Goal: Transaction & Acquisition: Obtain resource

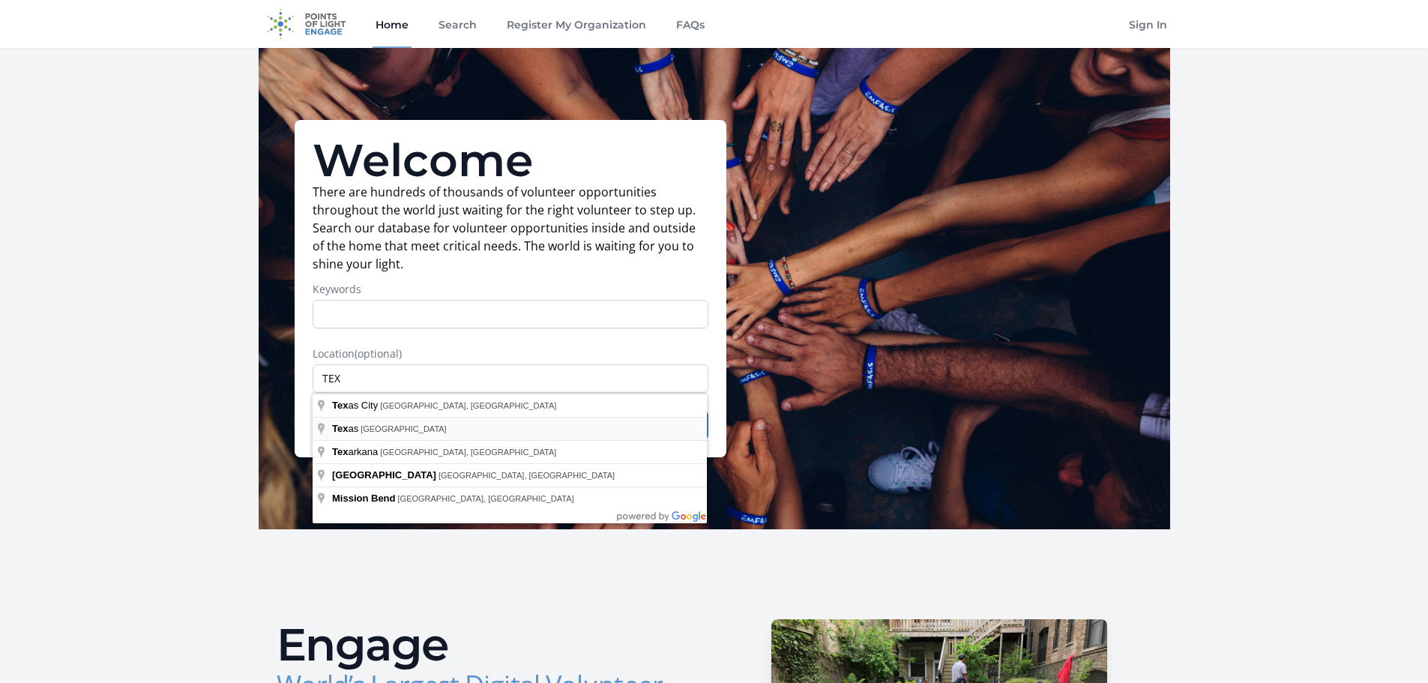
type input "[US_STATE], [GEOGRAPHIC_DATA]"
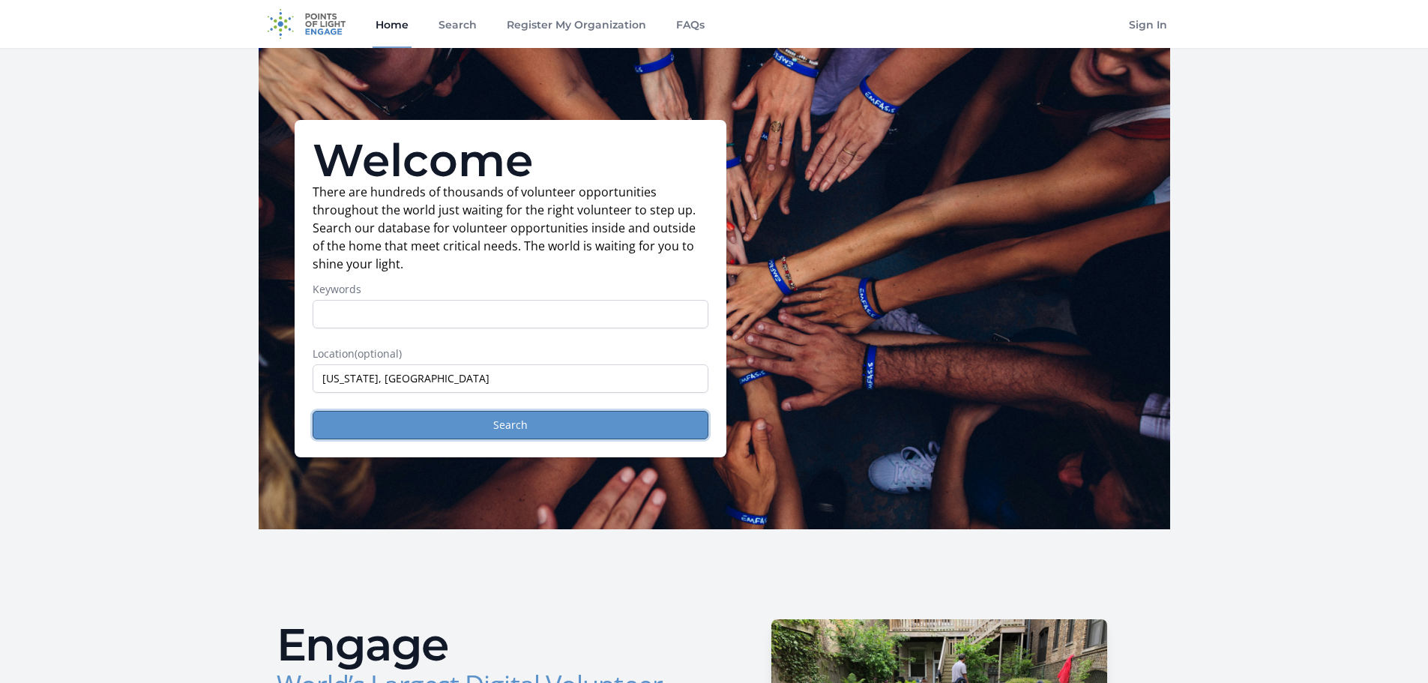
click at [531, 429] on button "Search" at bounding box center [511, 425] width 396 height 28
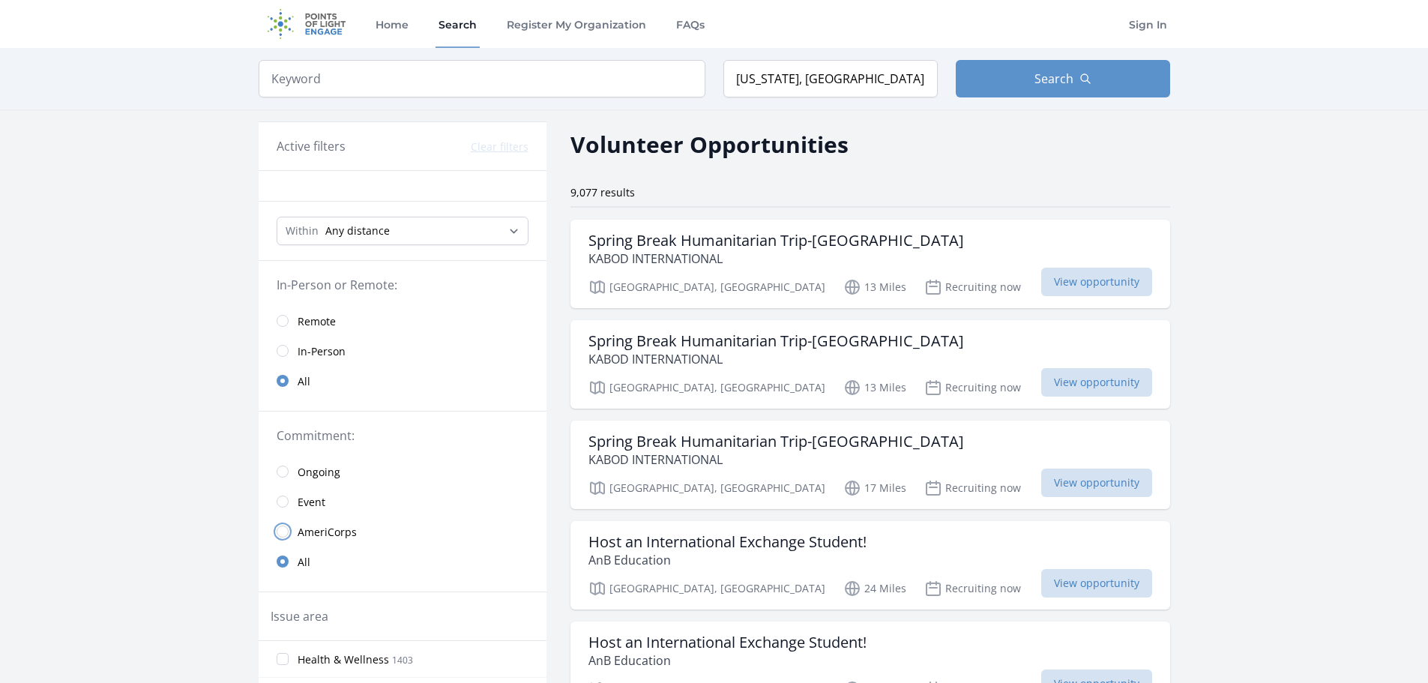
click at [277, 530] on input "radio" at bounding box center [283, 531] width 12 height 12
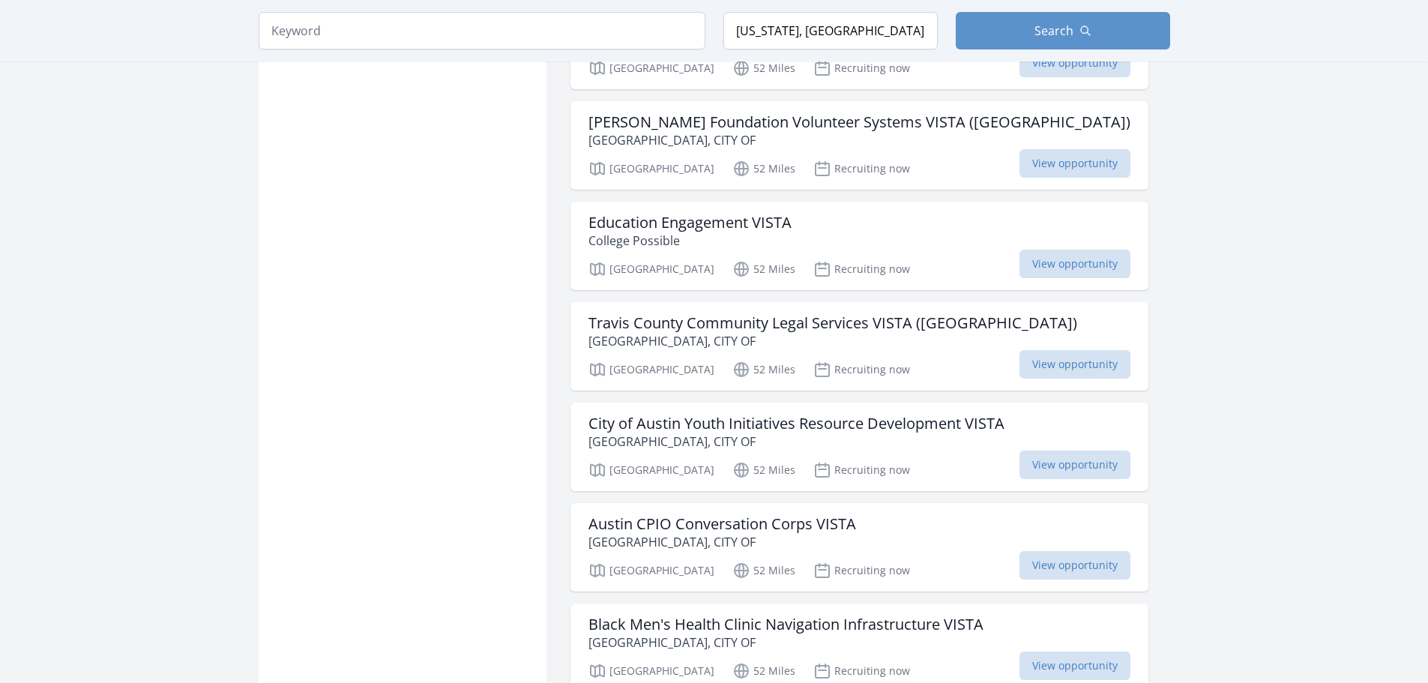
scroll to position [1349, 0]
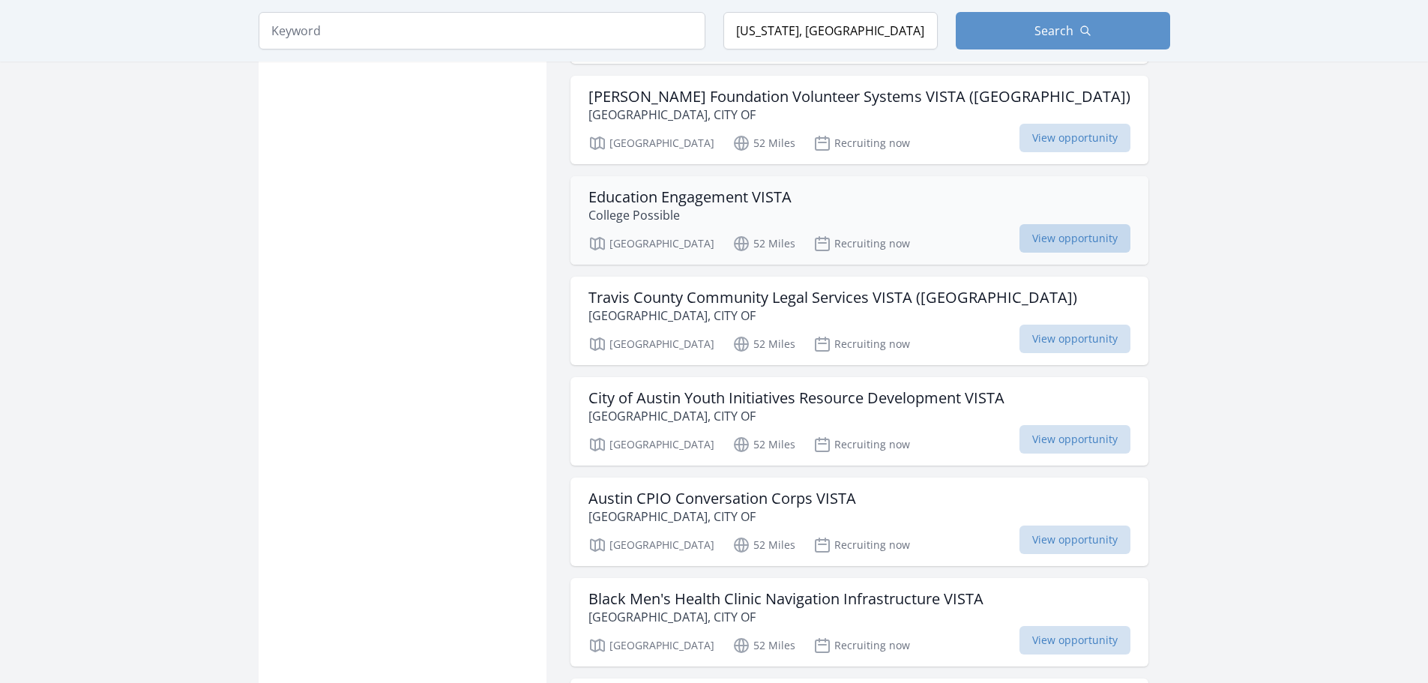
click at [1019, 237] on span "View opportunity" at bounding box center [1074, 238] width 111 height 28
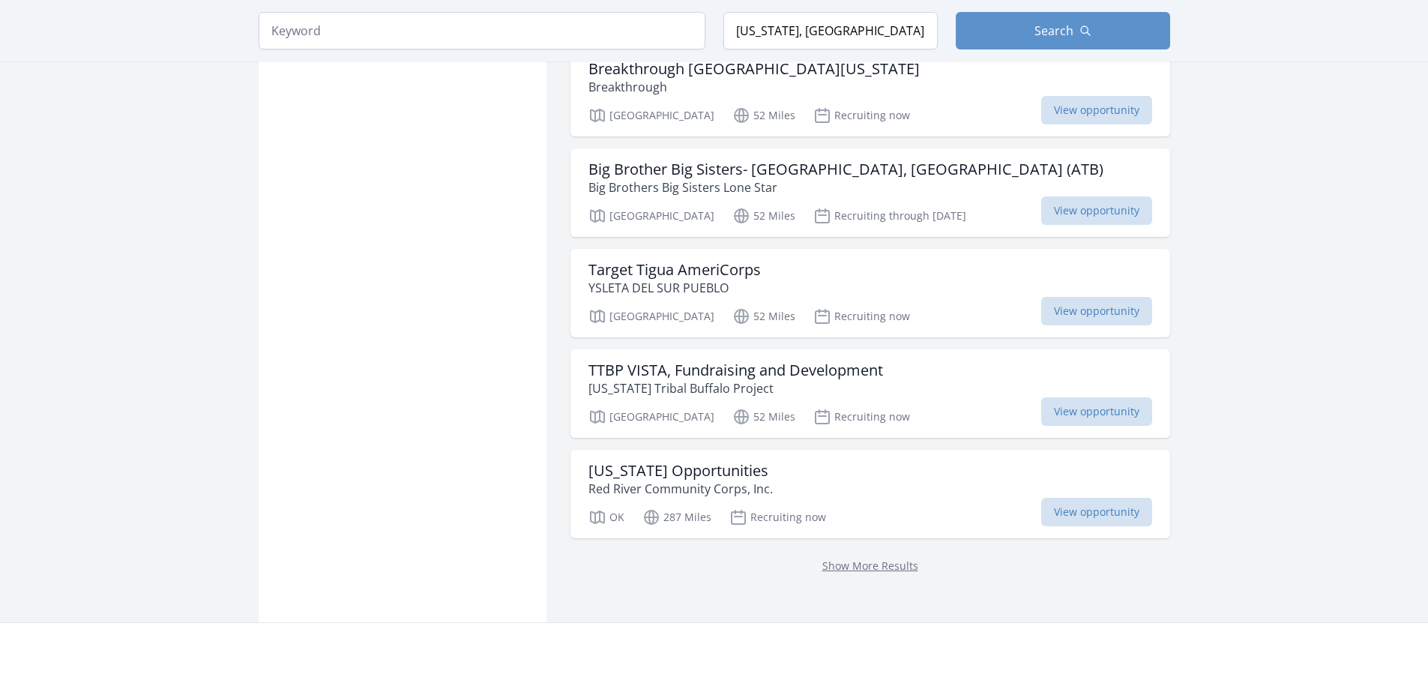
scroll to position [3448, 0]
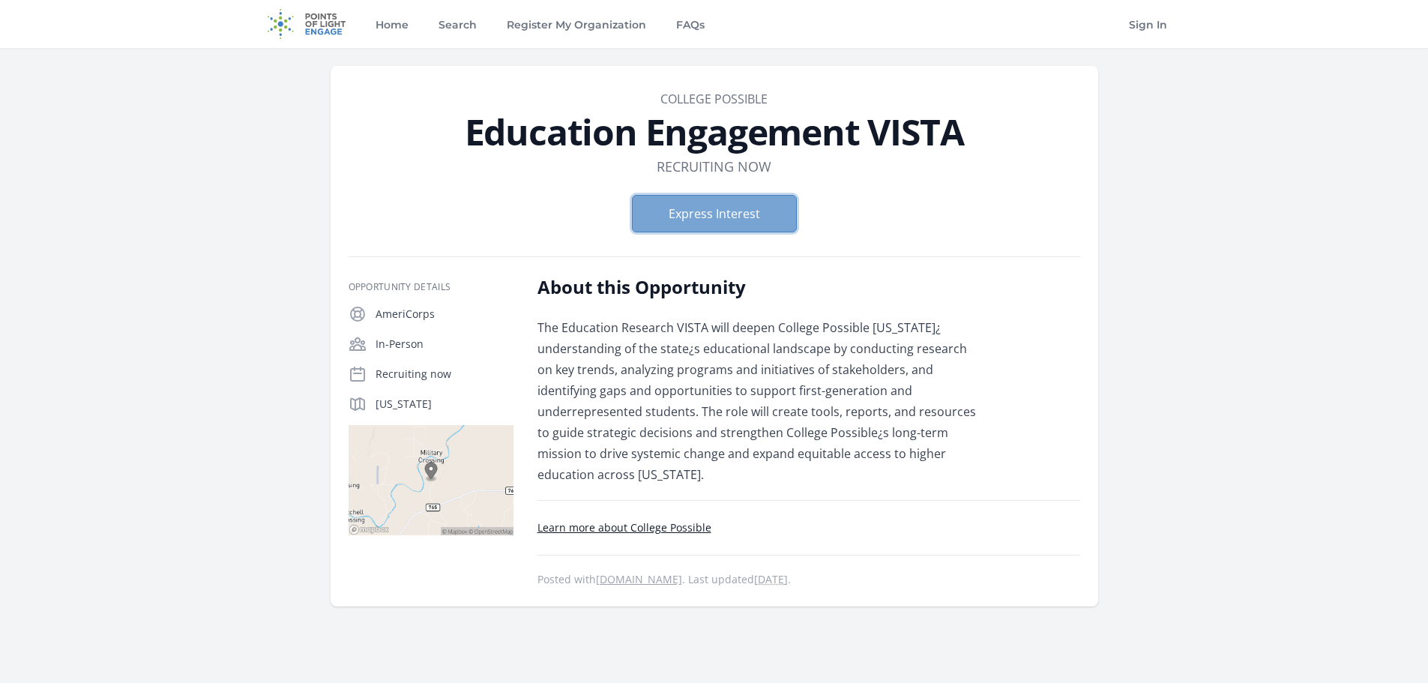
click at [746, 214] on button "Express Interest" at bounding box center [714, 213] width 165 height 37
